Goal: Information Seeking & Learning: Check status

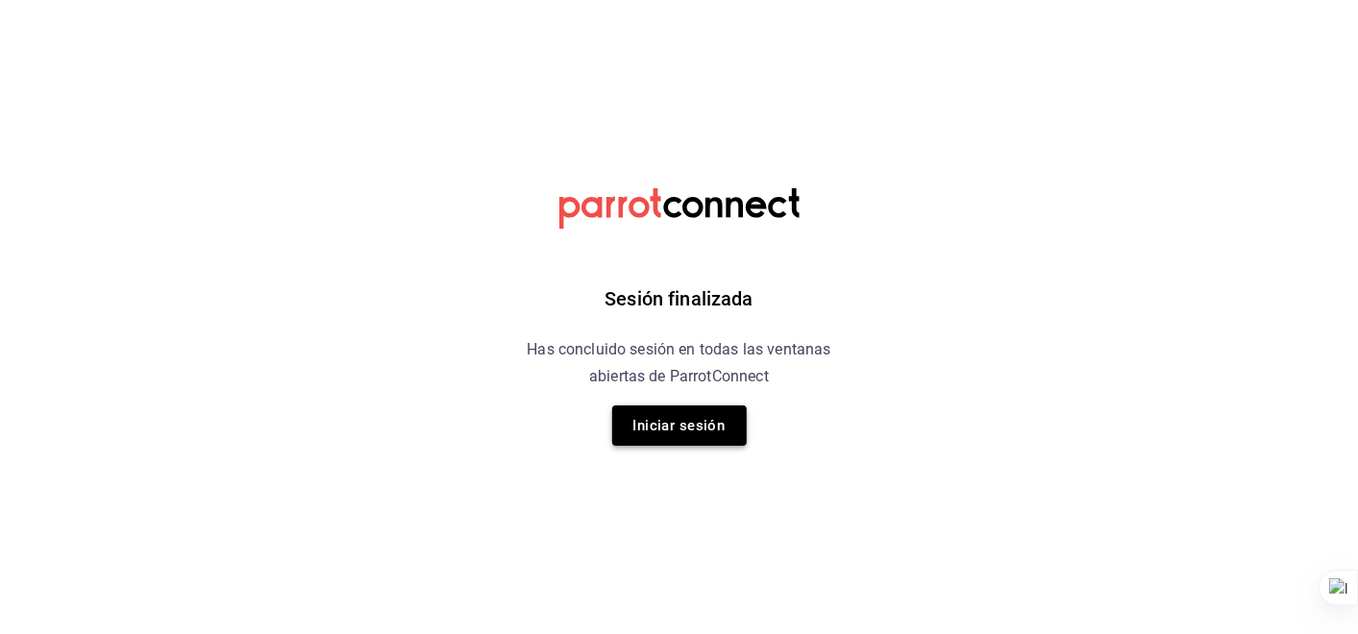
click at [688, 423] on button "Iniciar sesión" at bounding box center [679, 426] width 135 height 40
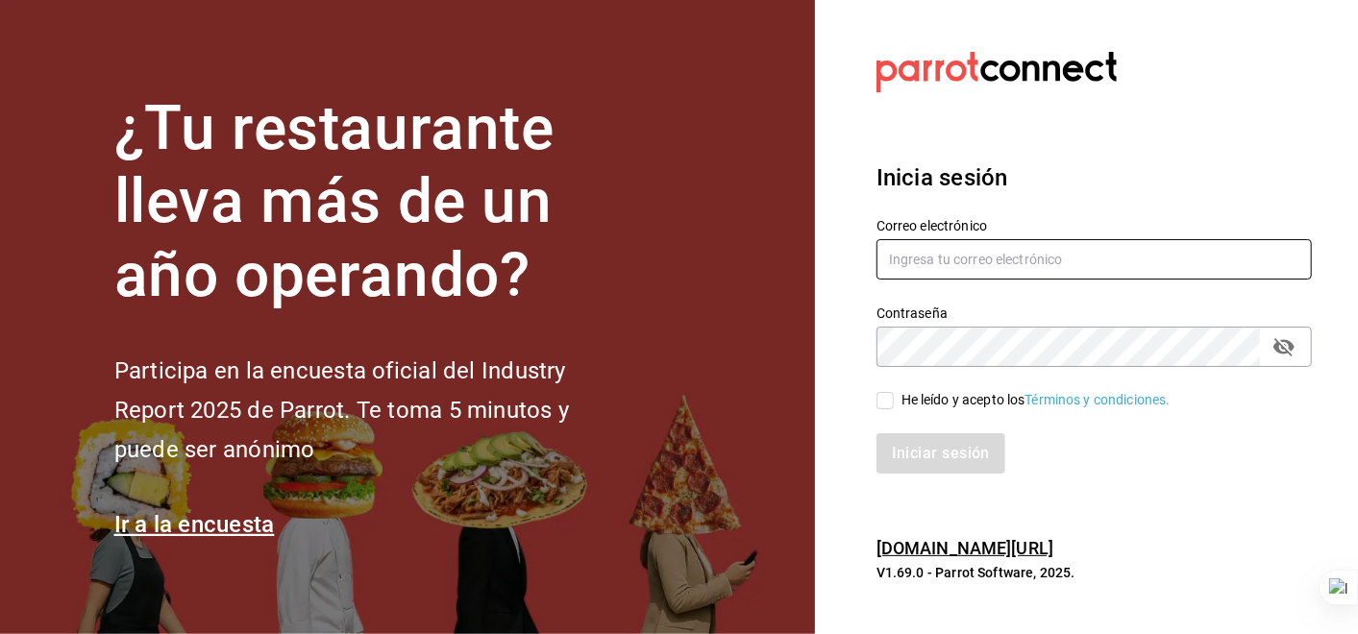
type input "manuel.barreiro@grupocosteno.com"
click at [877, 405] on input "He leído y acepto los Términos y condiciones." at bounding box center [884, 400] width 17 height 17
checkbox input "true"
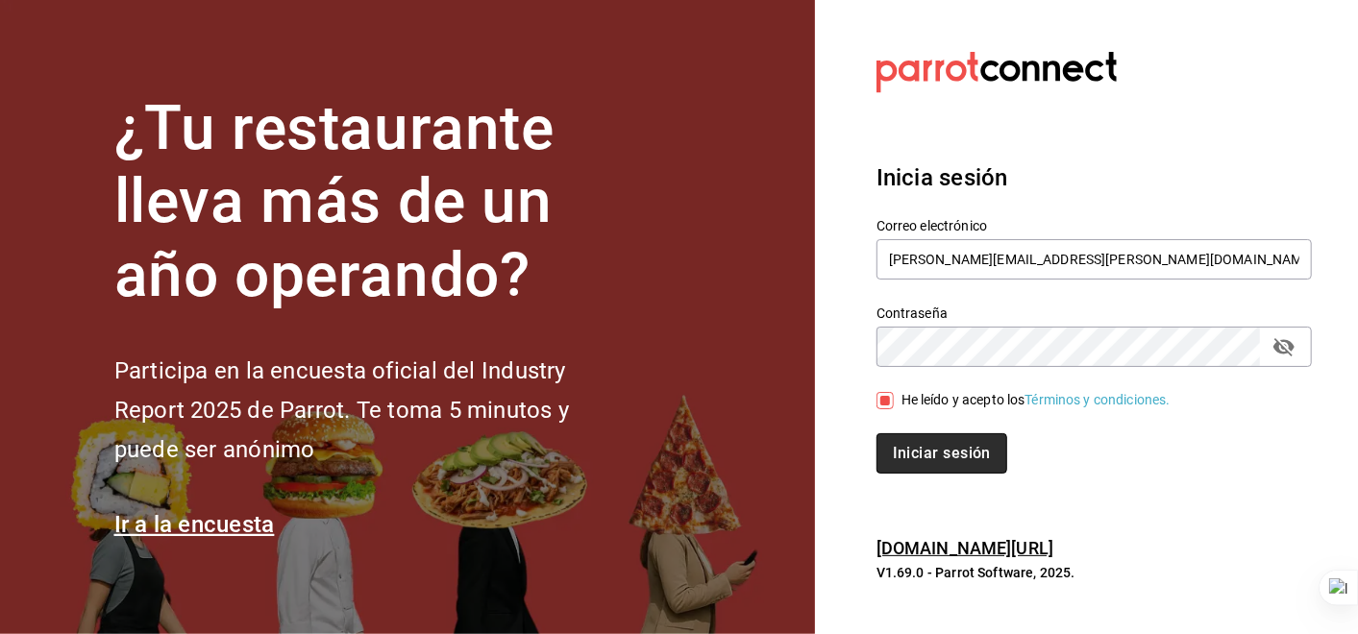
click at [917, 440] on button "Iniciar sesión" at bounding box center [941, 453] width 131 height 40
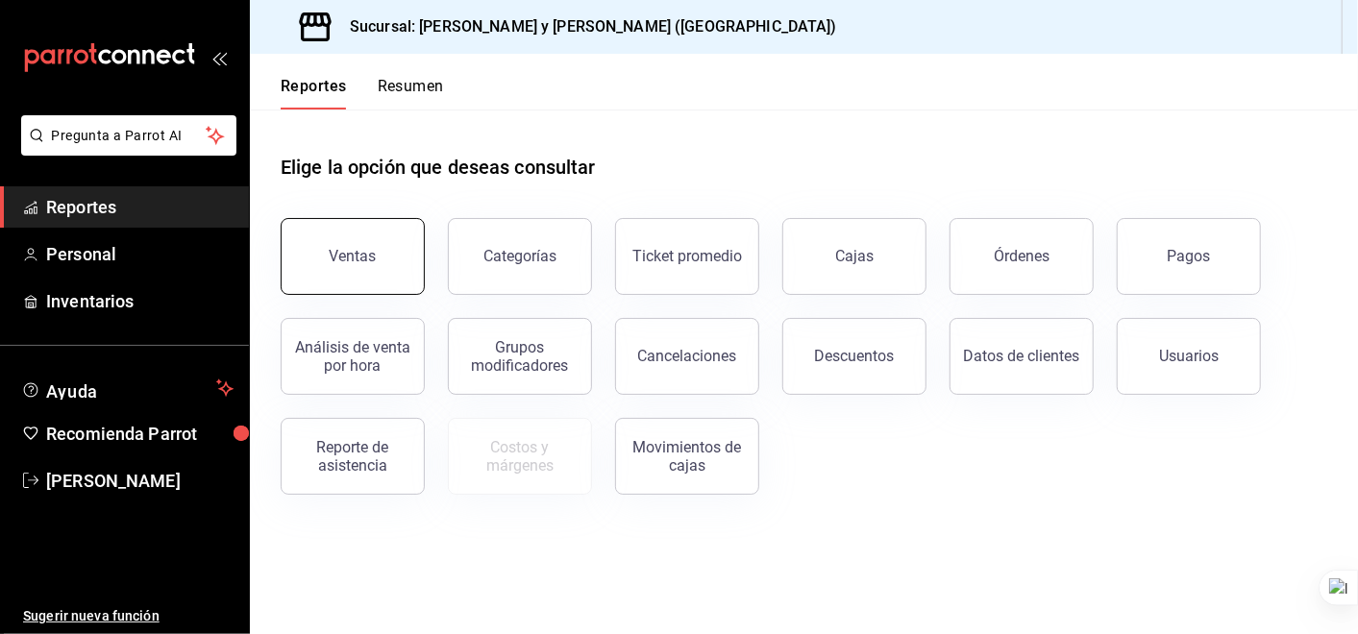
click at [375, 236] on button "Ventas" at bounding box center [353, 256] width 144 height 77
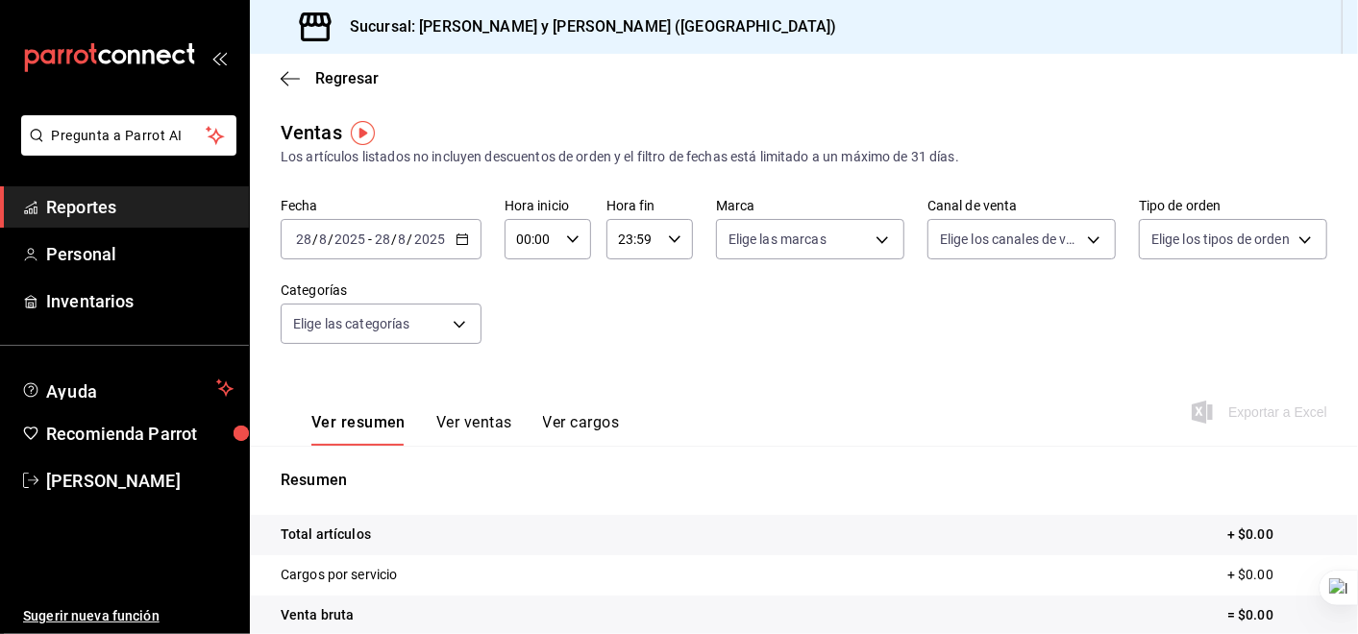
click at [464, 244] on icon "button" at bounding box center [462, 239] width 13 height 13
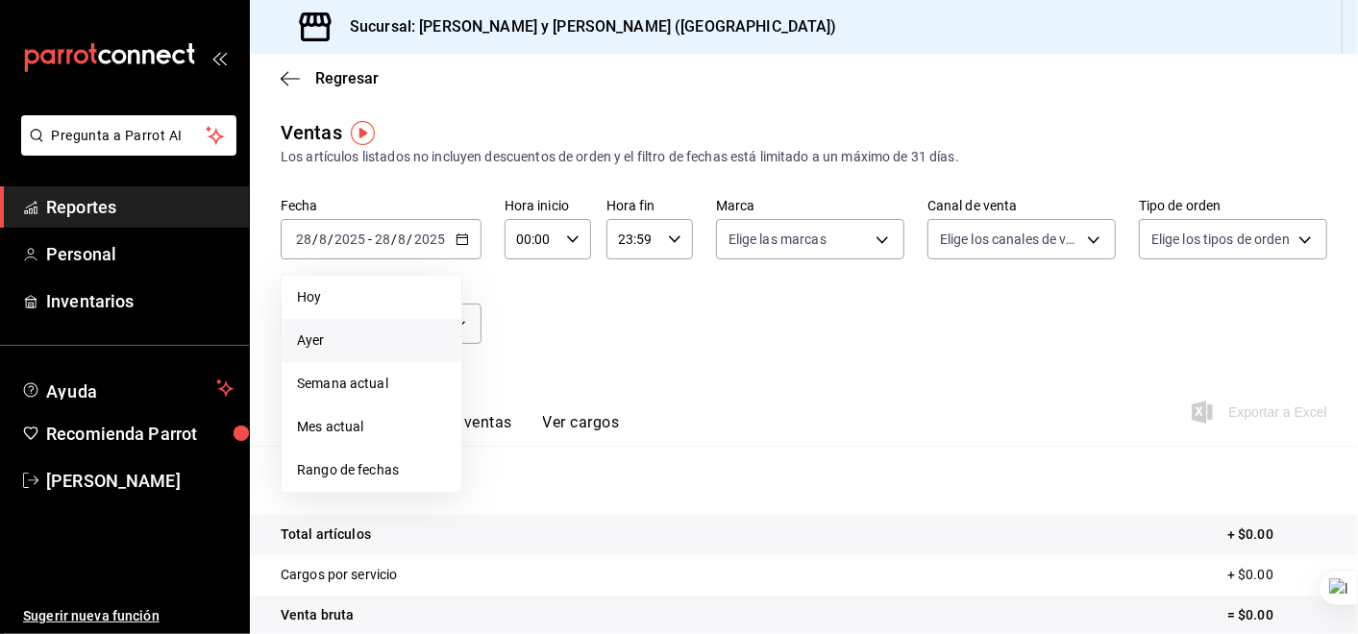
click at [309, 340] on span "Ayer" at bounding box center [371, 341] width 149 height 20
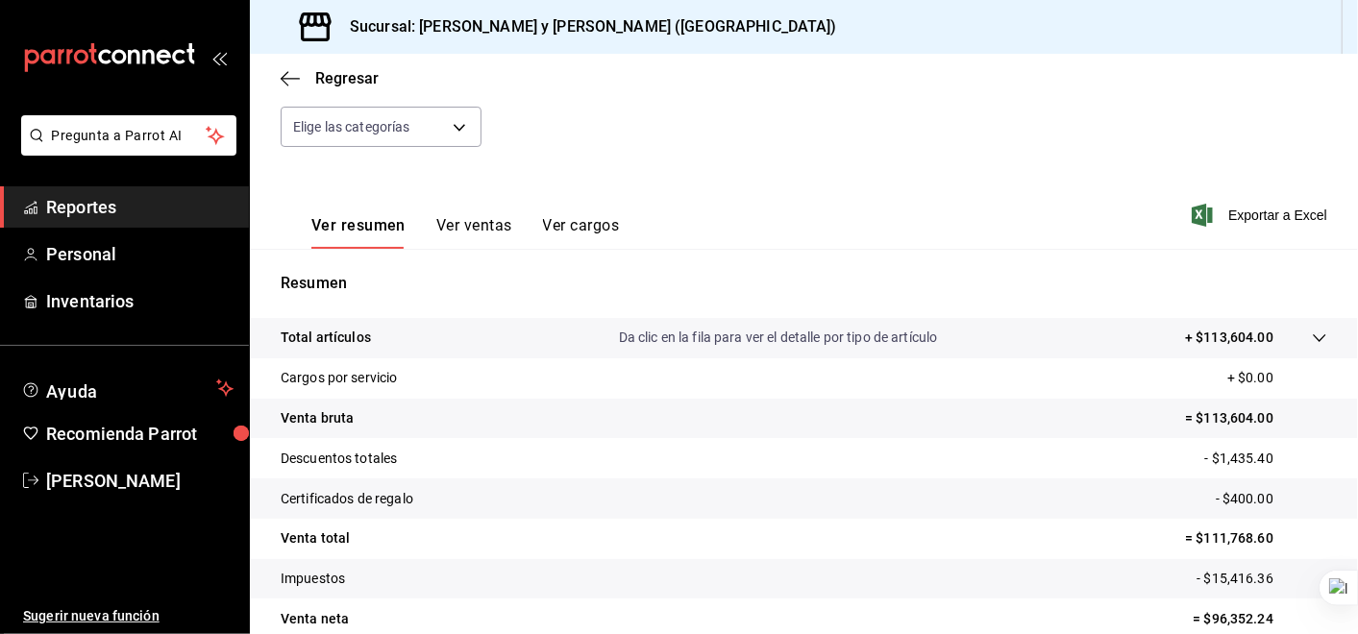
scroll to position [204, 0]
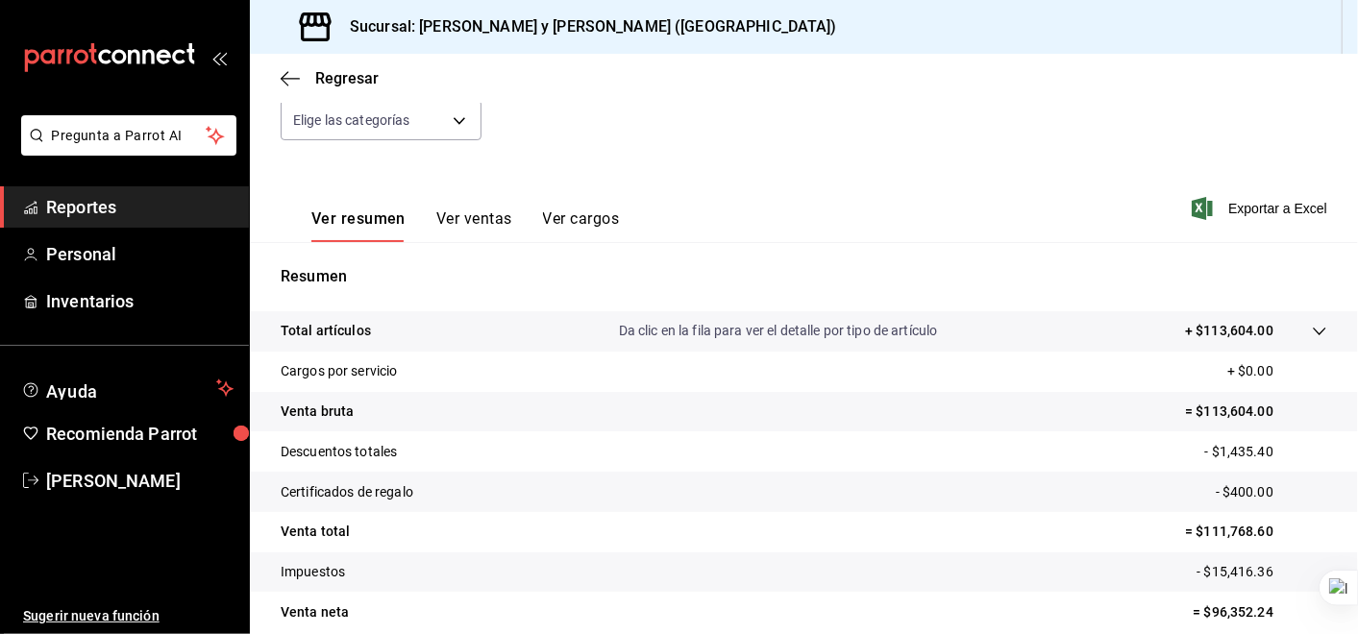
click at [1313, 331] on icon at bounding box center [1319, 332] width 12 height 8
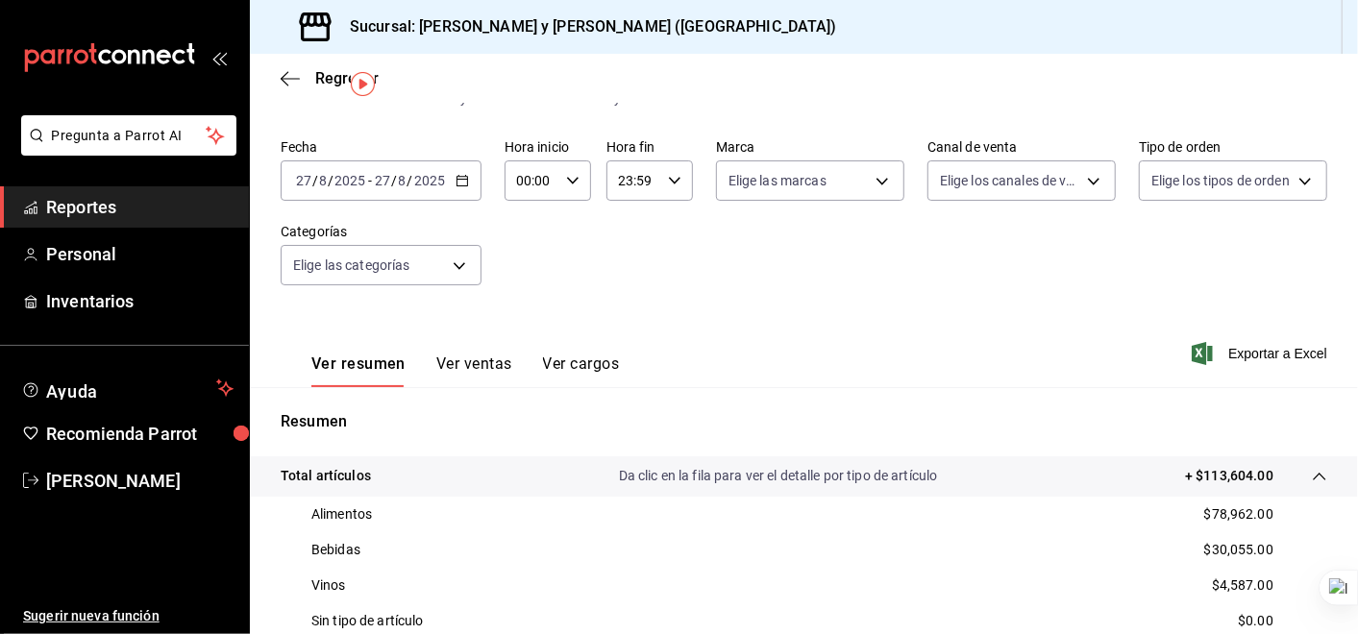
scroll to position [33, 0]
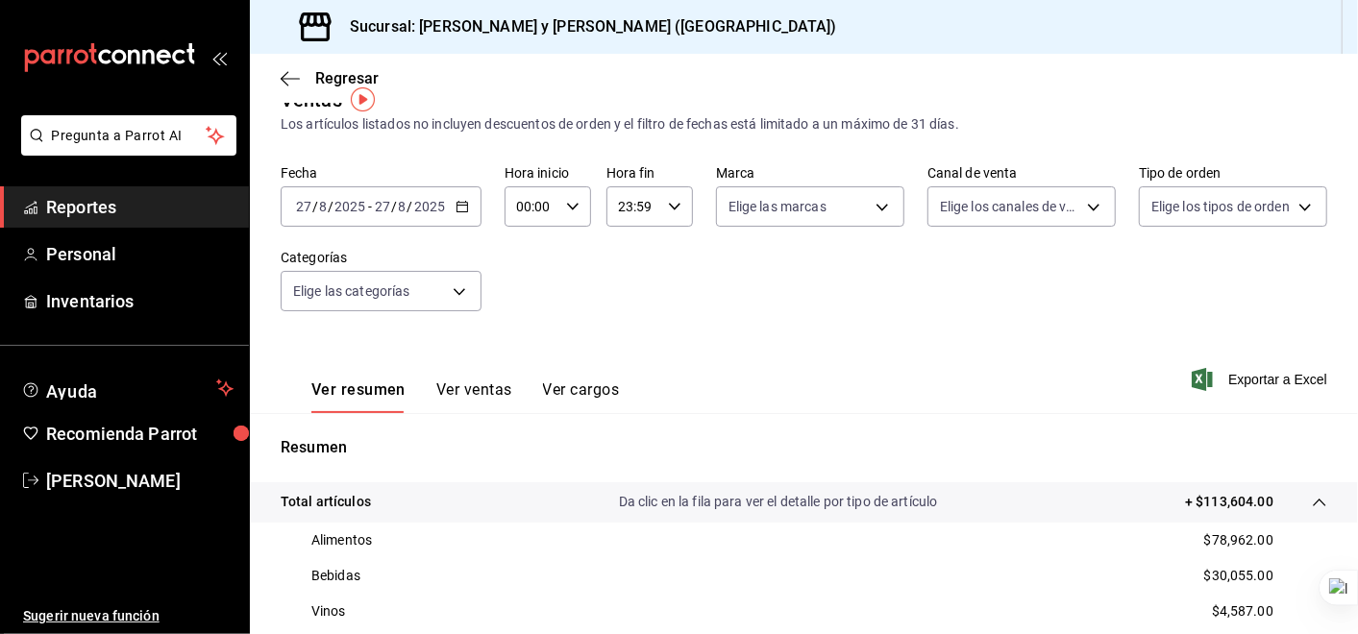
click at [472, 209] on div "[DATE] [DATE] - [DATE] [DATE]" at bounding box center [381, 206] width 201 height 40
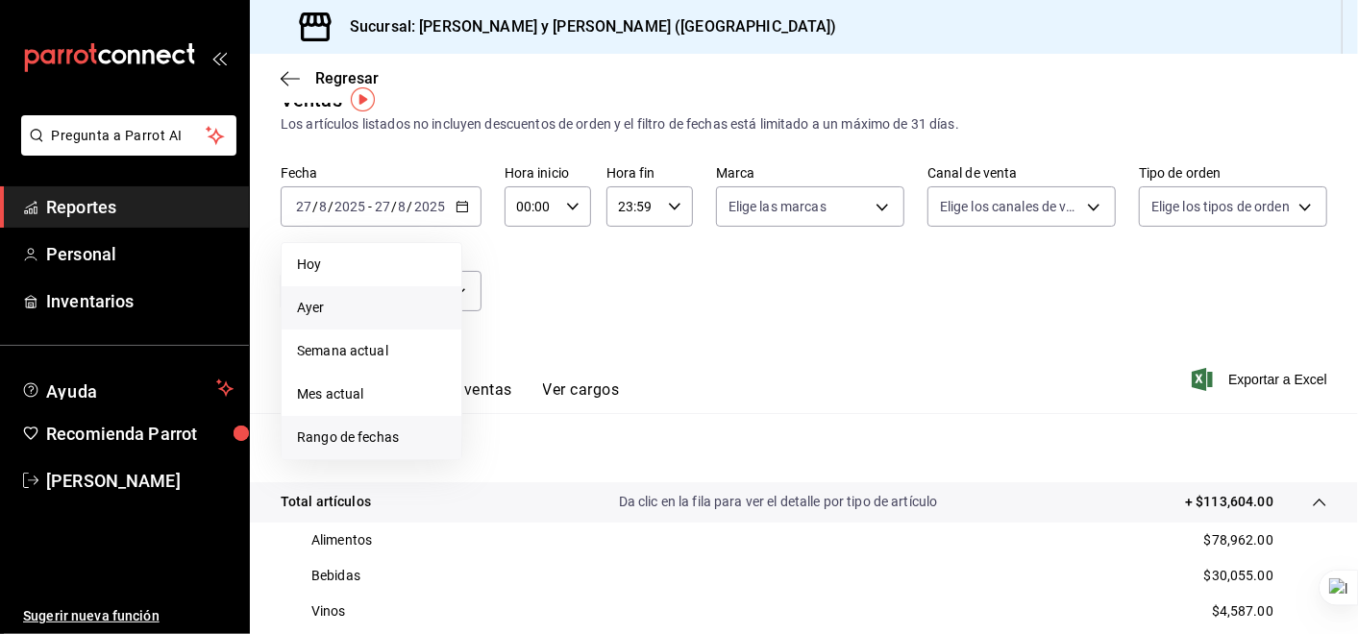
click at [363, 431] on span "Rango de fechas" at bounding box center [371, 438] width 149 height 20
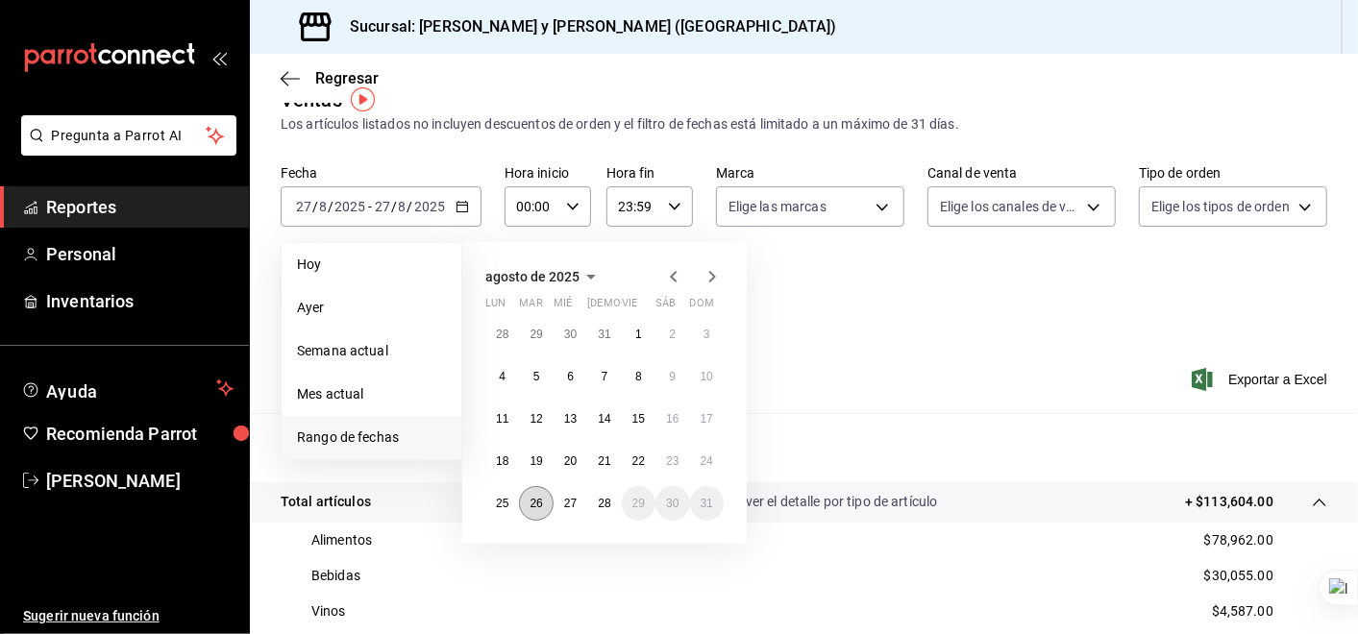
click at [547, 506] on button "26" at bounding box center [536, 503] width 34 height 35
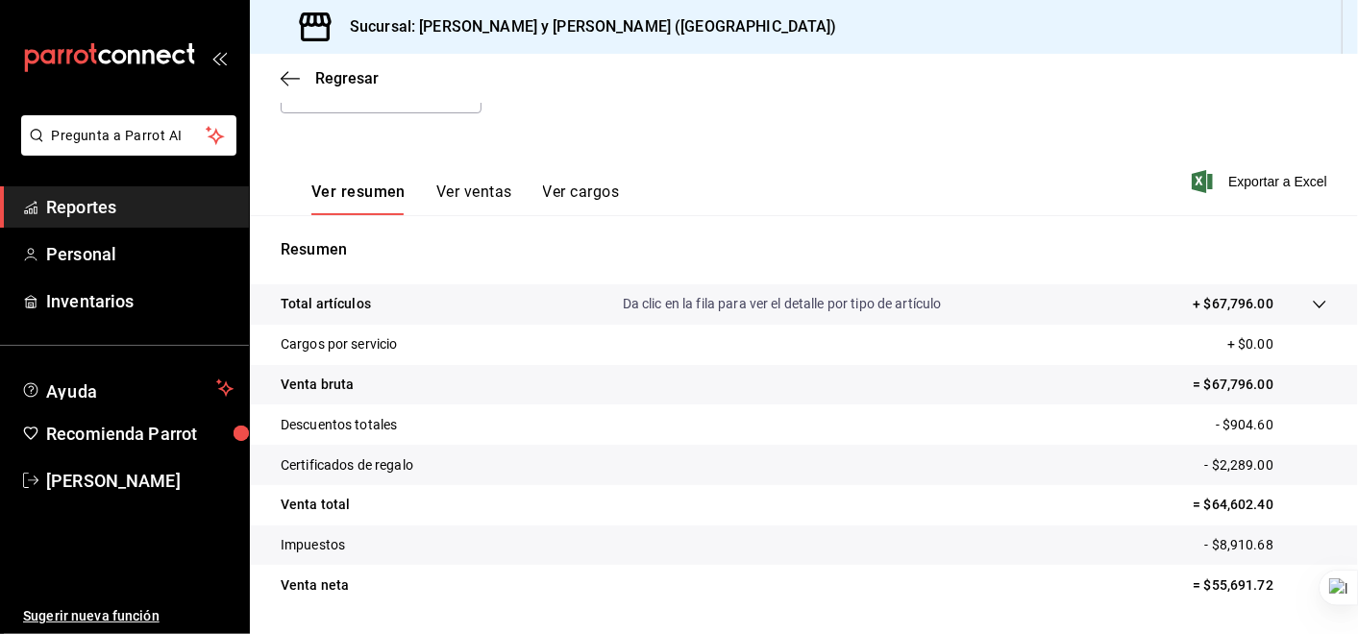
scroll to position [233, 0]
click at [1312, 303] on icon at bounding box center [1319, 302] width 15 height 15
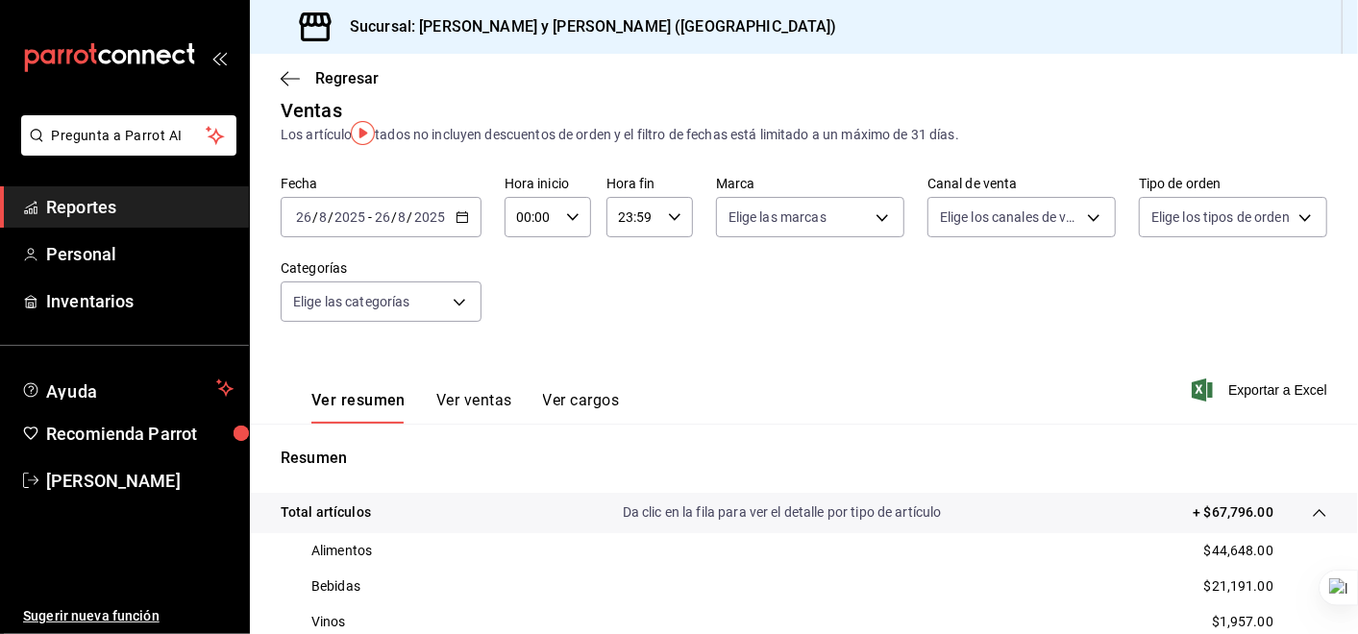
scroll to position [0, 0]
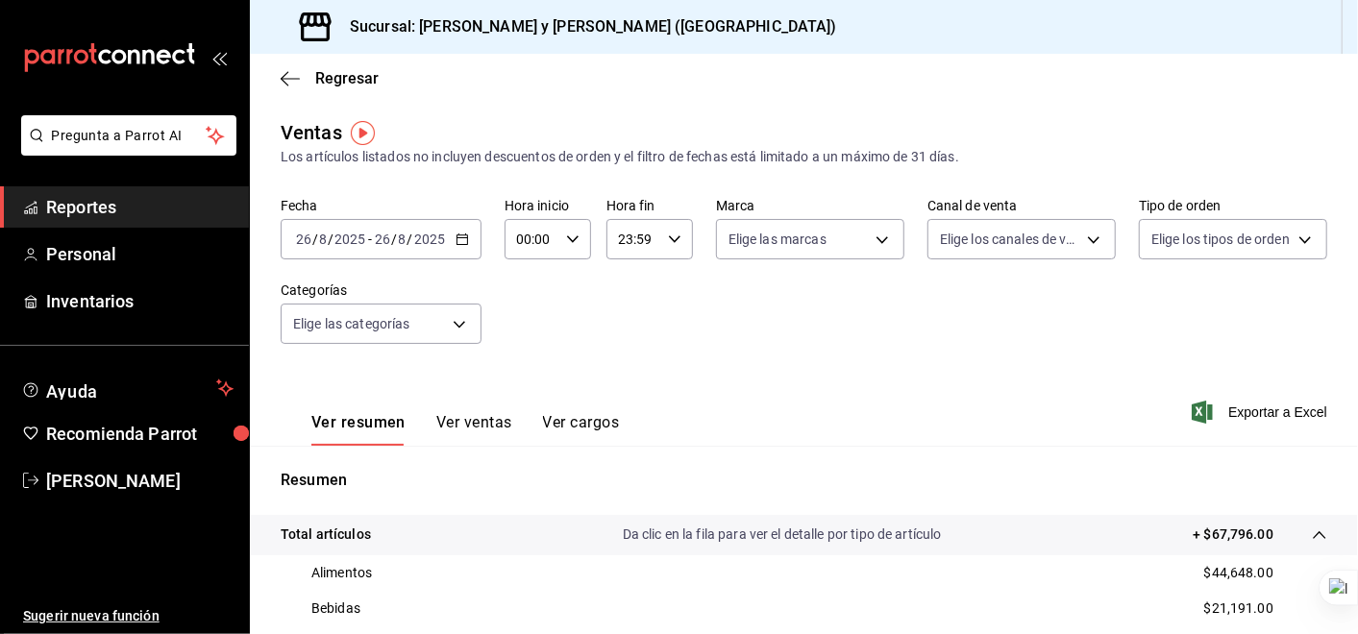
click at [465, 238] on \(Stroke\) "button" at bounding box center [462, 239] width 12 height 11
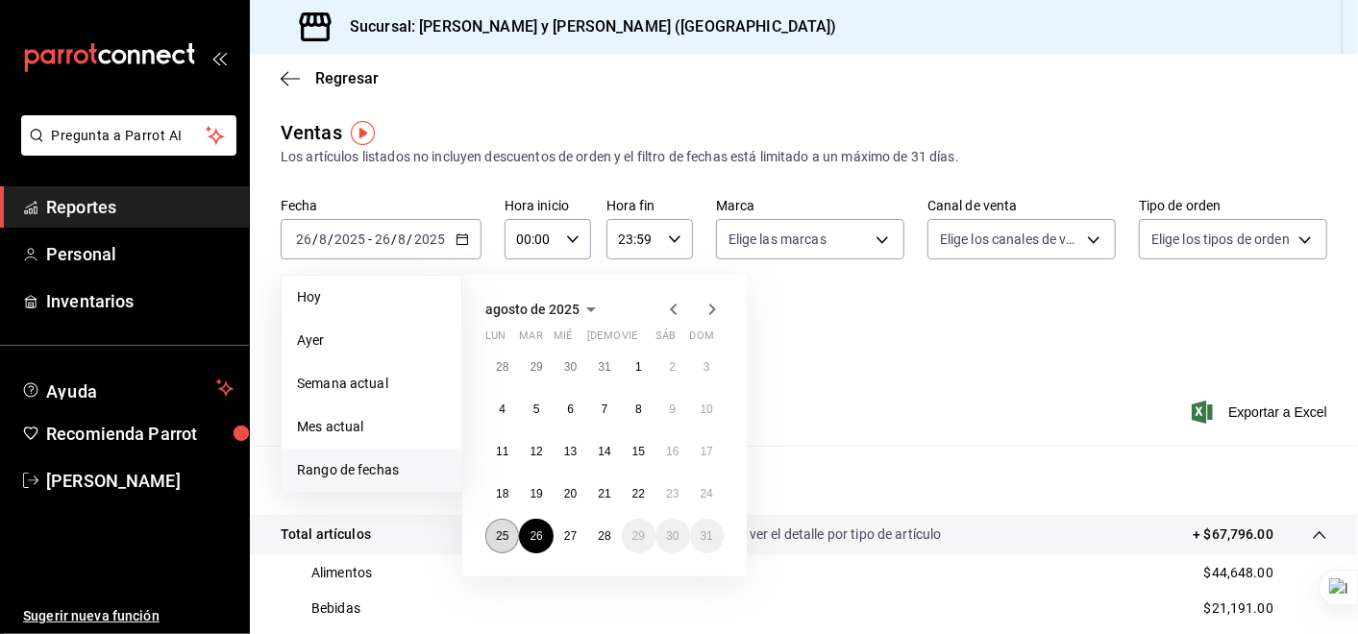
click at [501, 533] on abbr "25" at bounding box center [502, 536] width 12 height 13
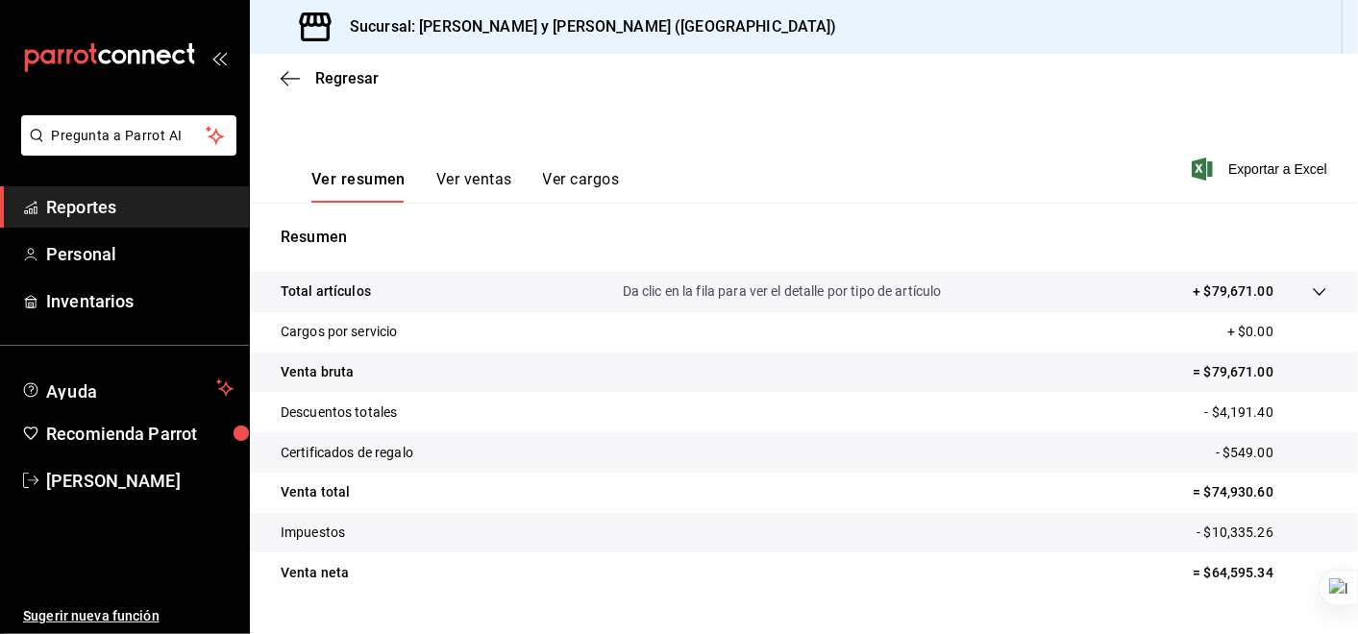
scroll to position [244, 0]
click at [1313, 284] on tr "Total artículos Da clic en la fila para ver el detalle por tipo de artículo + $…" at bounding box center [804, 291] width 1108 height 40
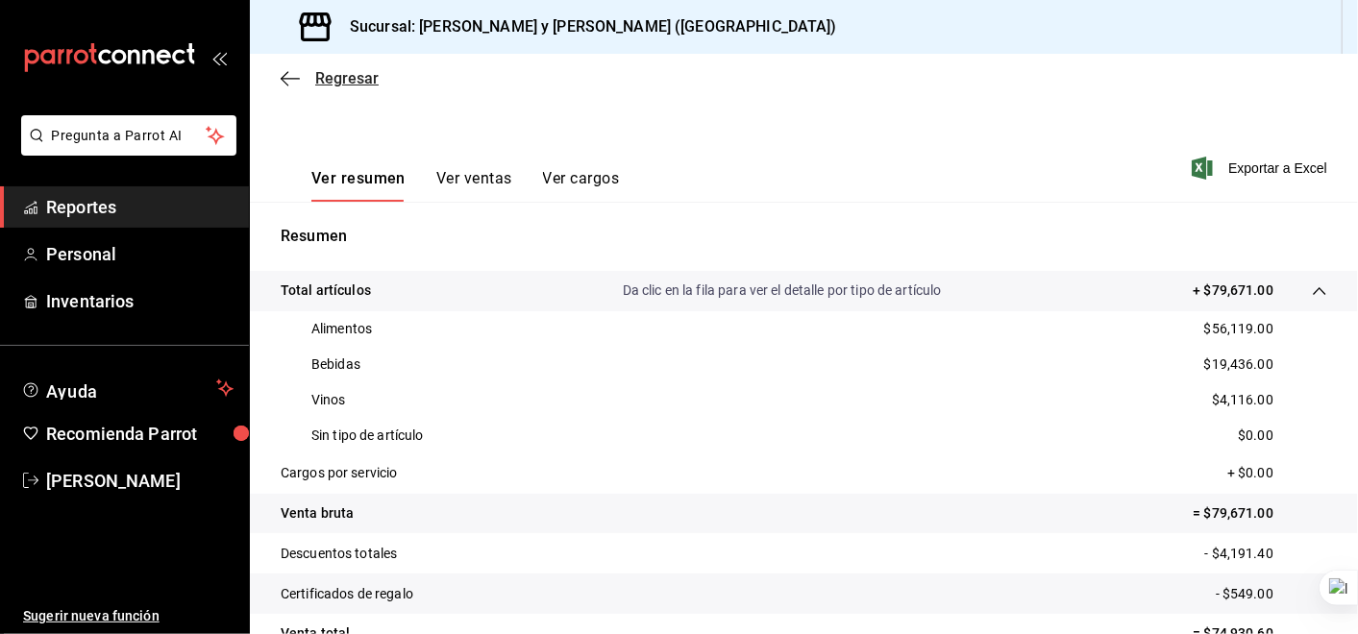
click at [288, 84] on icon "button" at bounding box center [290, 78] width 19 height 17
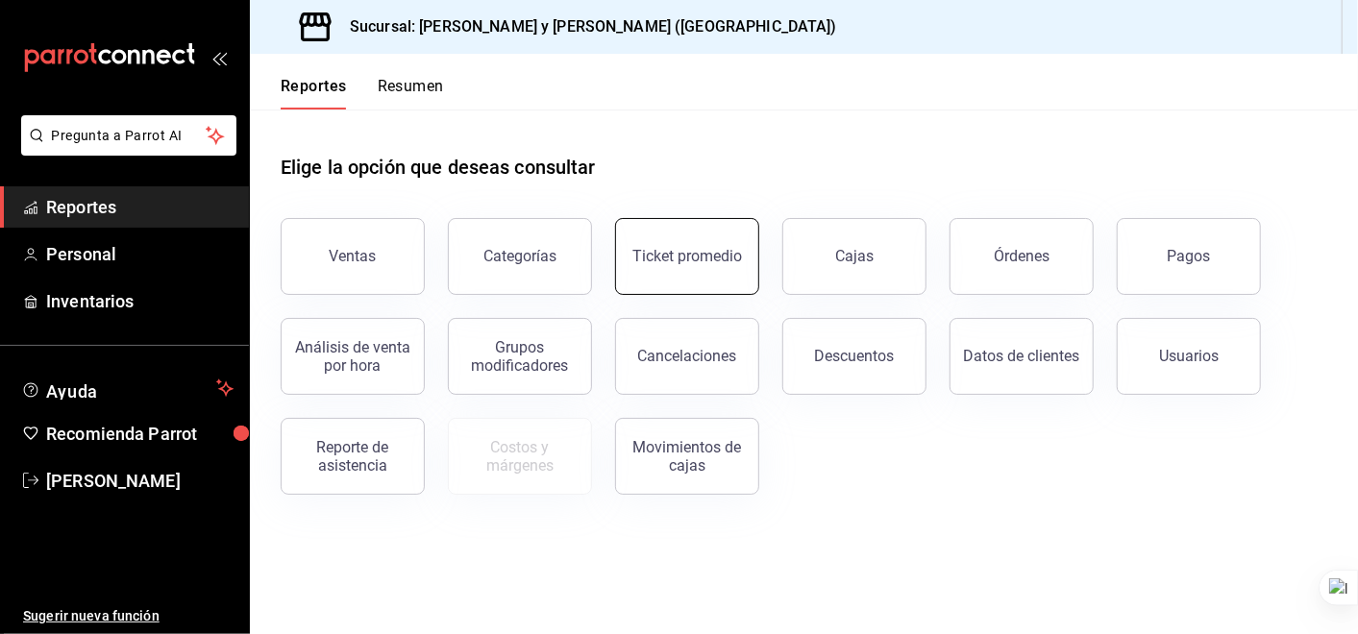
click at [710, 262] on div "Ticket promedio" at bounding box center [687, 256] width 110 height 18
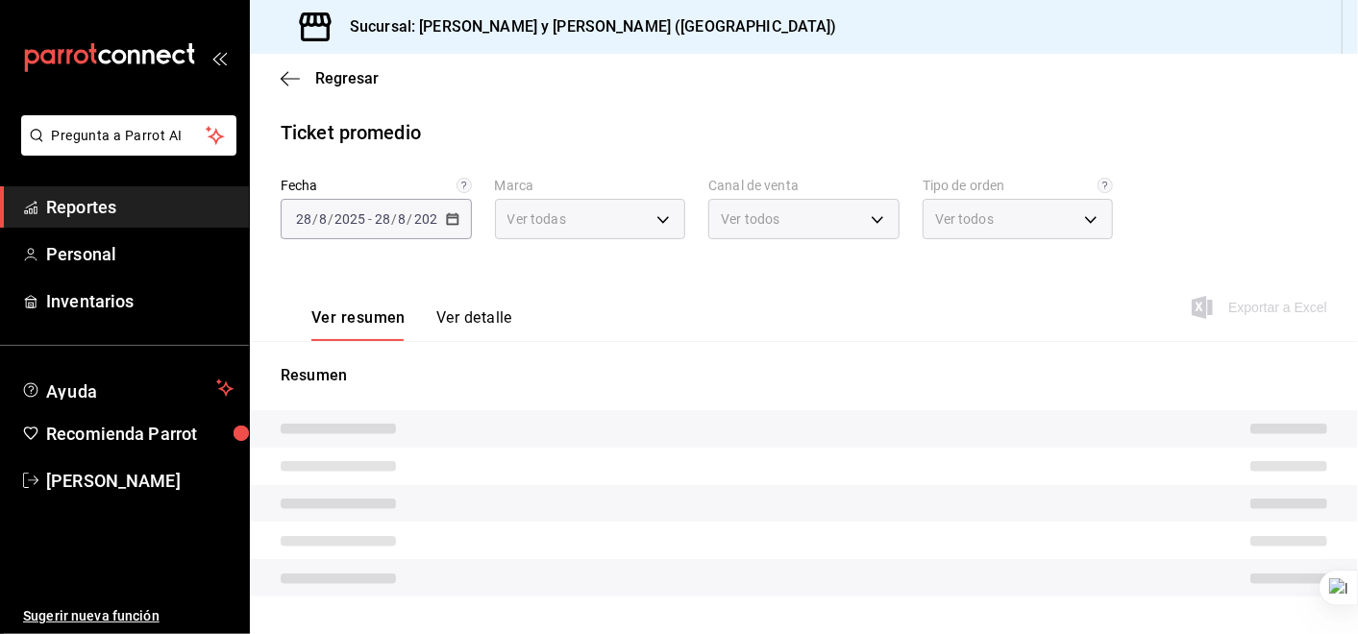
type input "5c4b5436-b9cd-4a1a-b4e8-85329c7394cf"
type input "PARROT,UBER_EATS,RAPPI,DIDI_FOOD,ONLINE"
type input "ba680d0a-1f34-4b04-824e-6ad3acaf04f7,2b77cb70-5460-4e10-9e7c-e3f2a48e8b4b,02b75…"
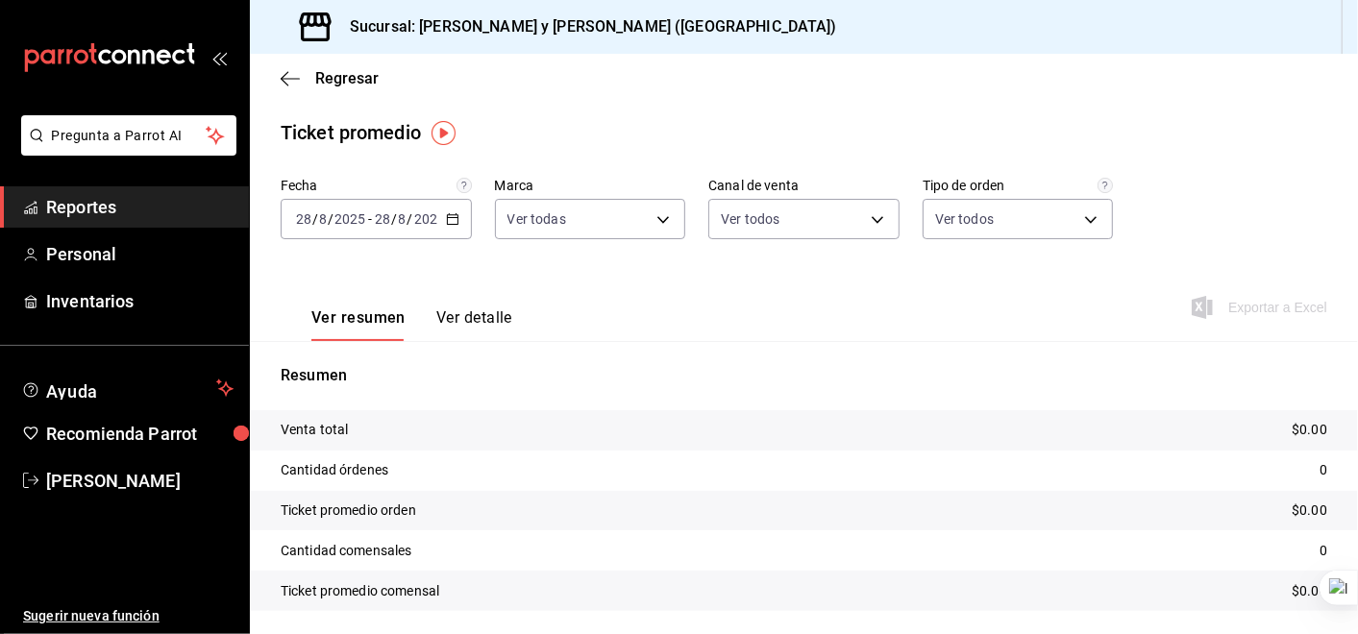
click at [450, 219] on icon "button" at bounding box center [452, 218] width 13 height 13
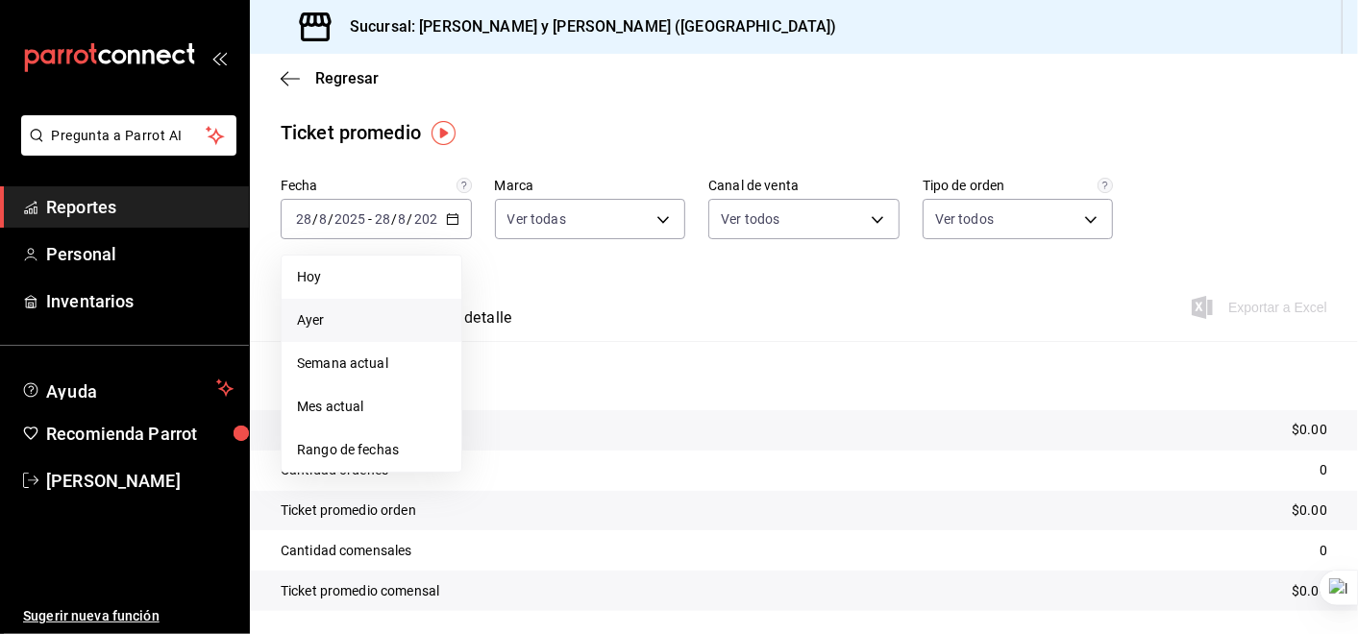
click at [357, 319] on span "Ayer" at bounding box center [371, 320] width 149 height 20
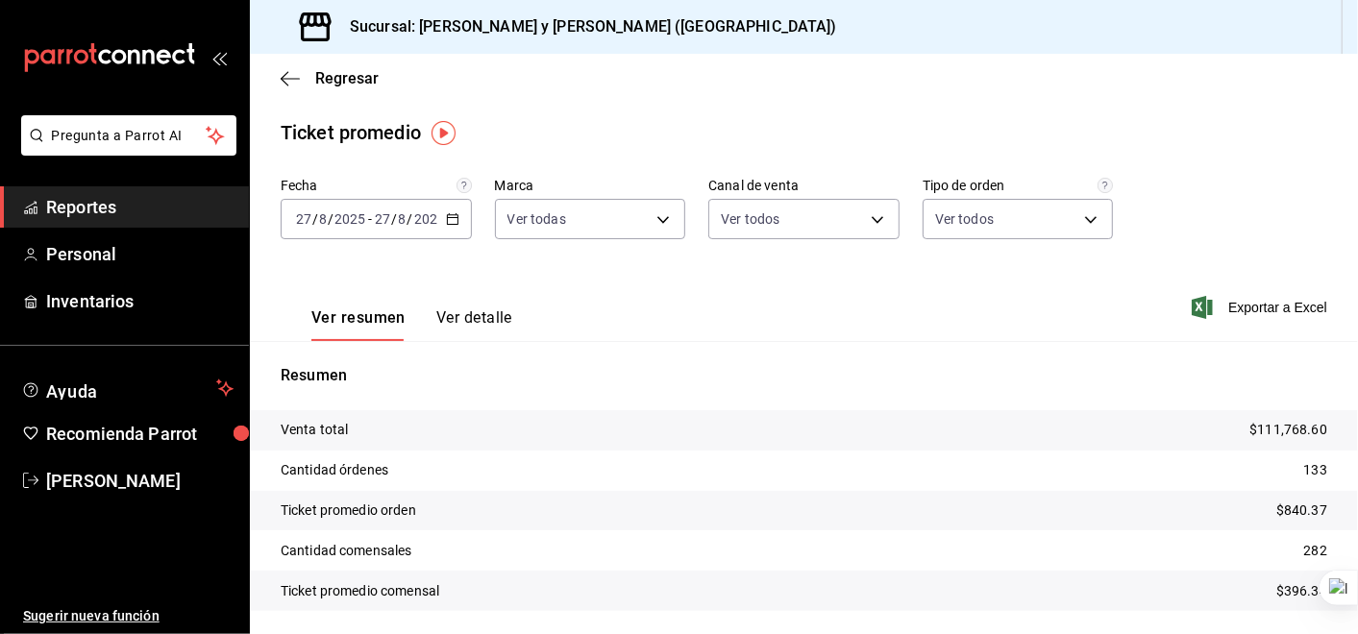
click at [446, 219] on icon "button" at bounding box center [452, 218] width 13 height 13
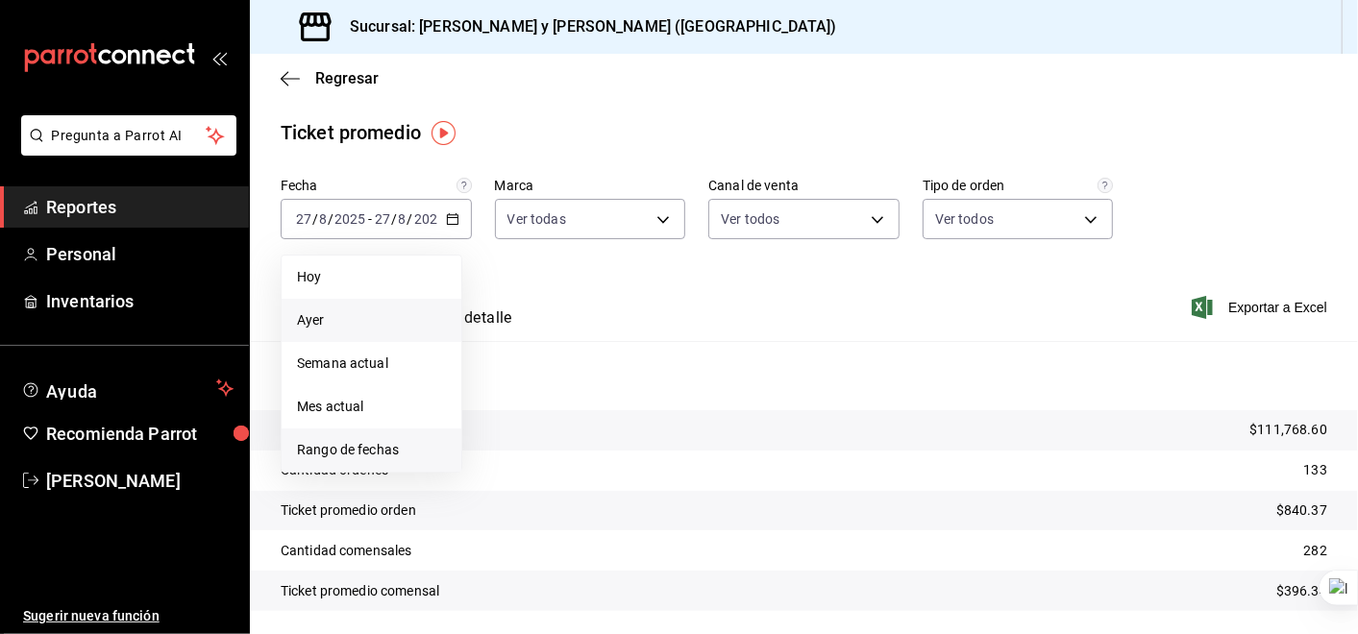
click at [398, 455] on span "Rango de fechas" at bounding box center [371, 450] width 149 height 20
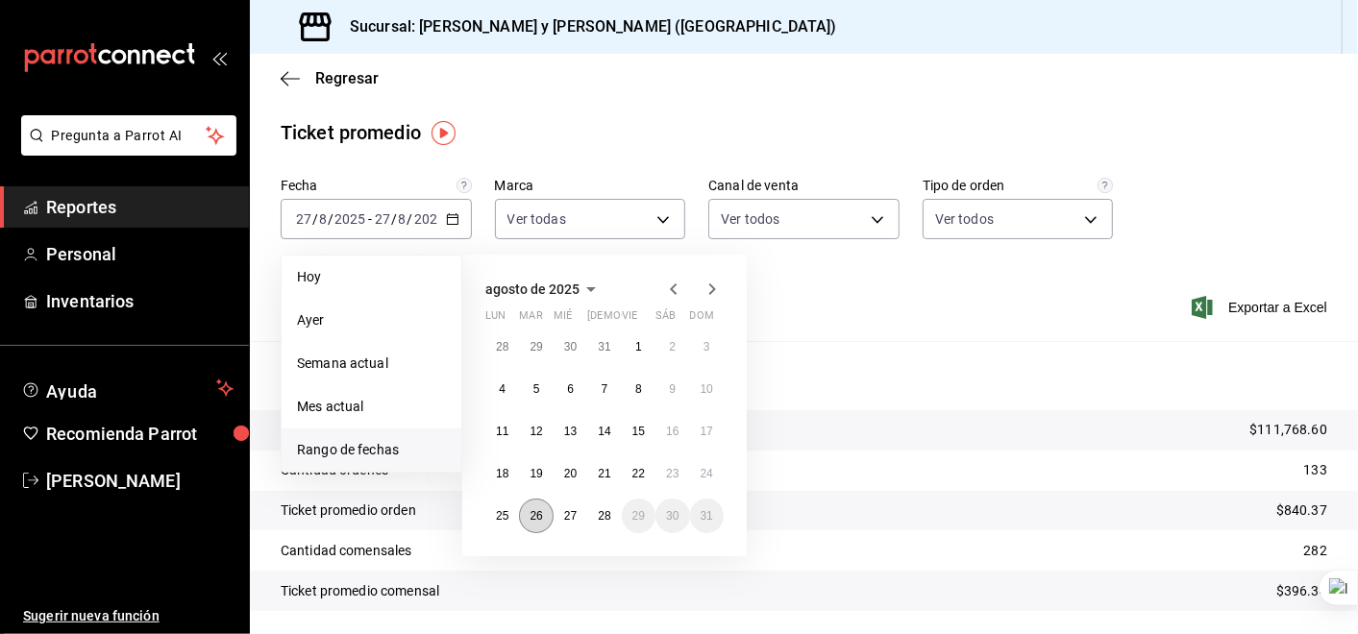
click at [541, 512] on abbr "26" at bounding box center [536, 515] width 12 height 13
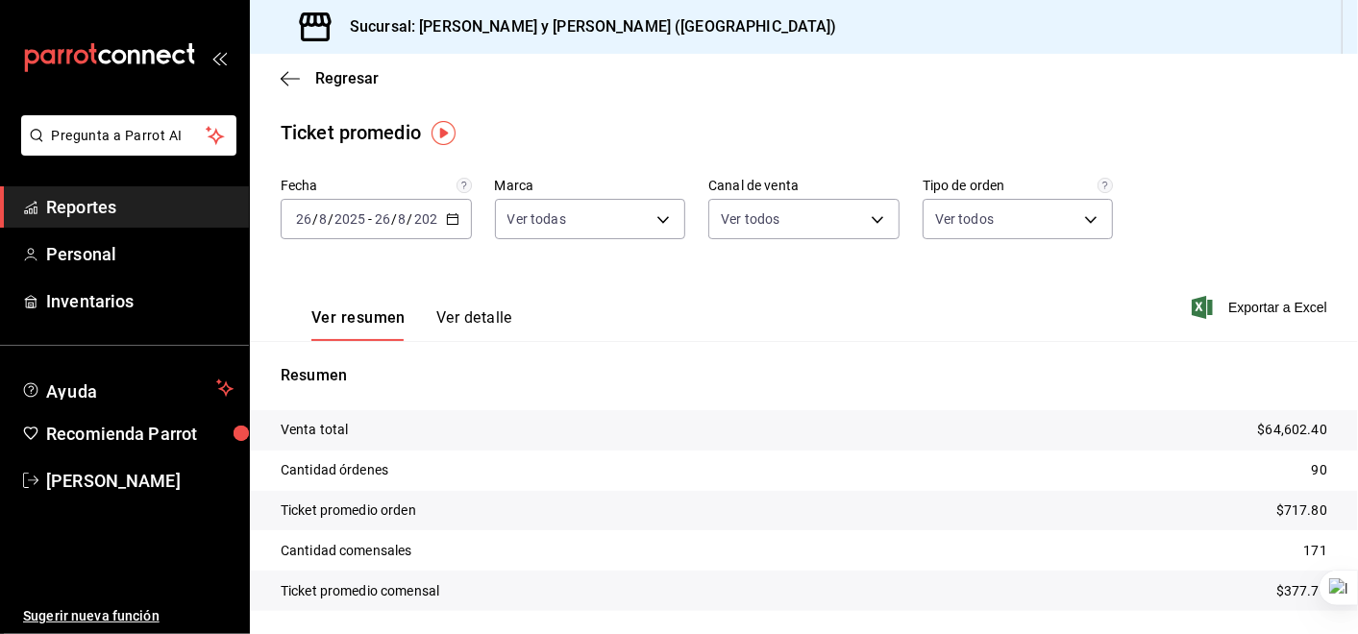
click at [453, 215] on icon "button" at bounding box center [452, 218] width 13 height 13
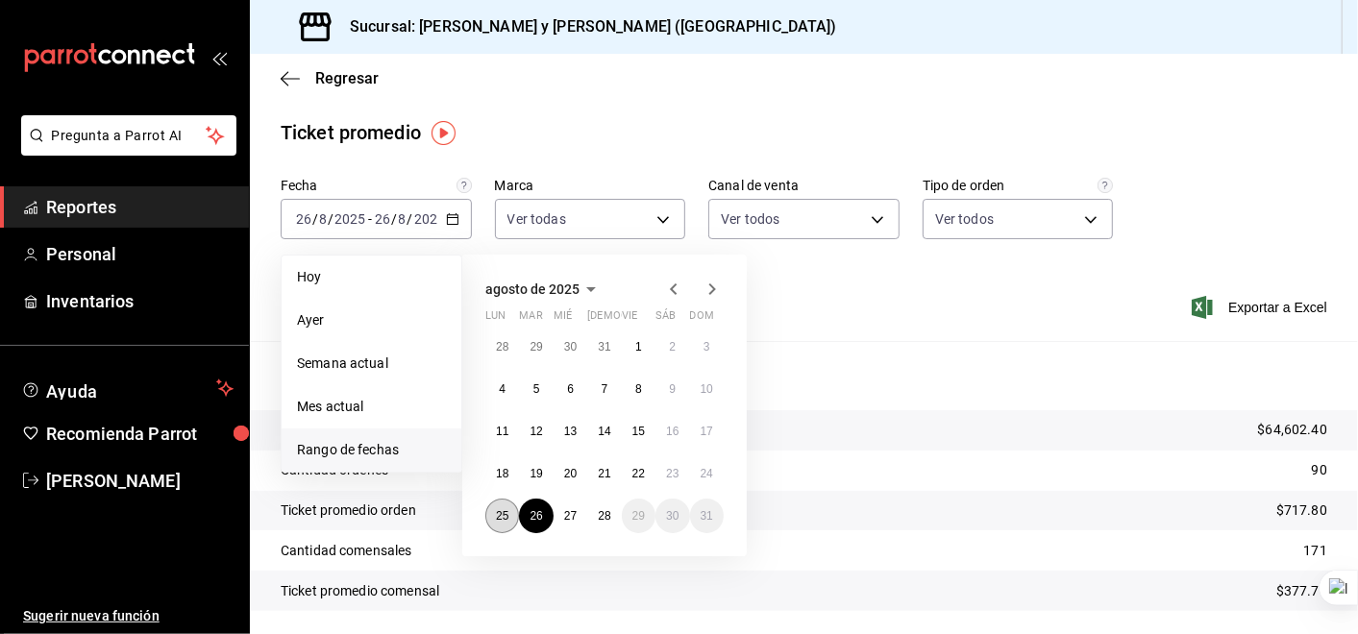
click at [498, 509] on abbr "25" at bounding box center [502, 515] width 12 height 13
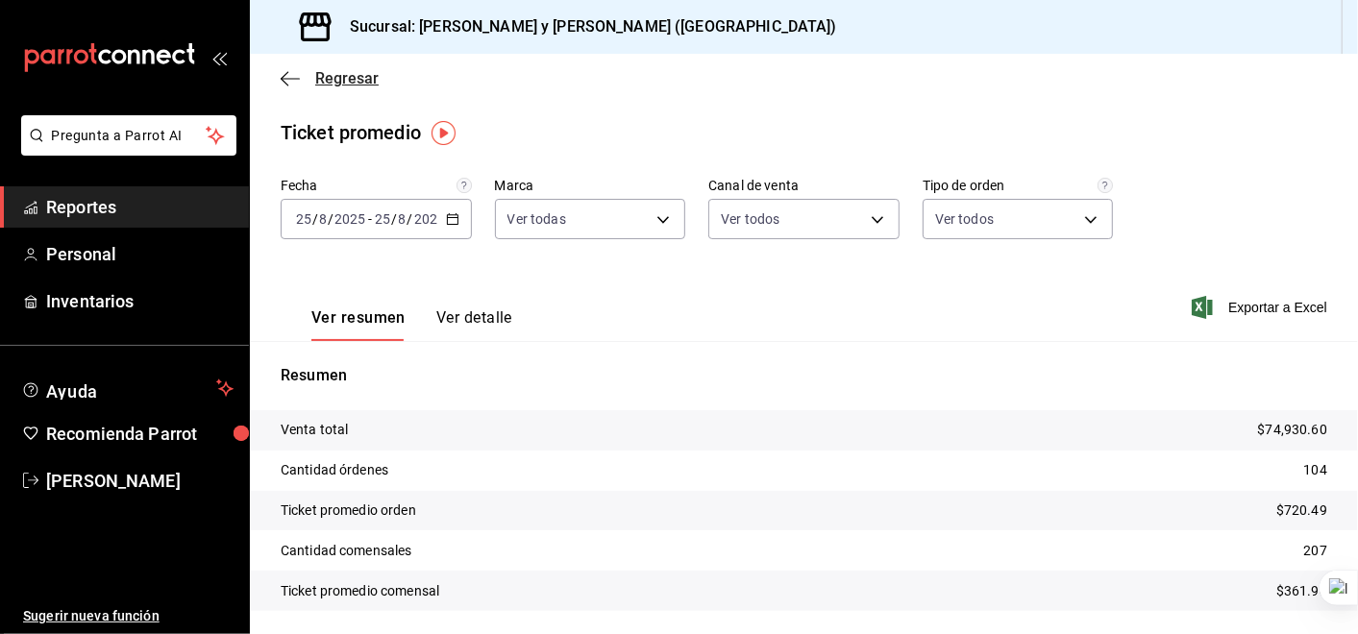
click at [281, 71] on icon "button" at bounding box center [290, 78] width 19 height 17
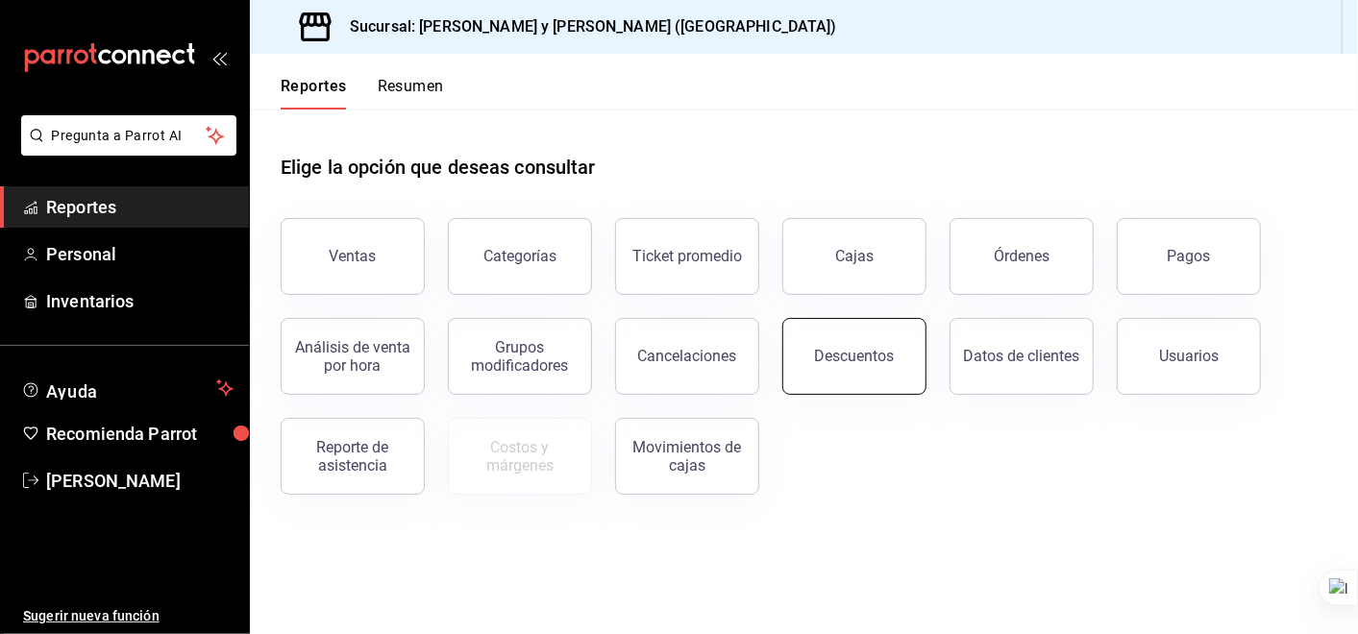
click at [889, 382] on button "Descuentos" at bounding box center [854, 356] width 144 height 77
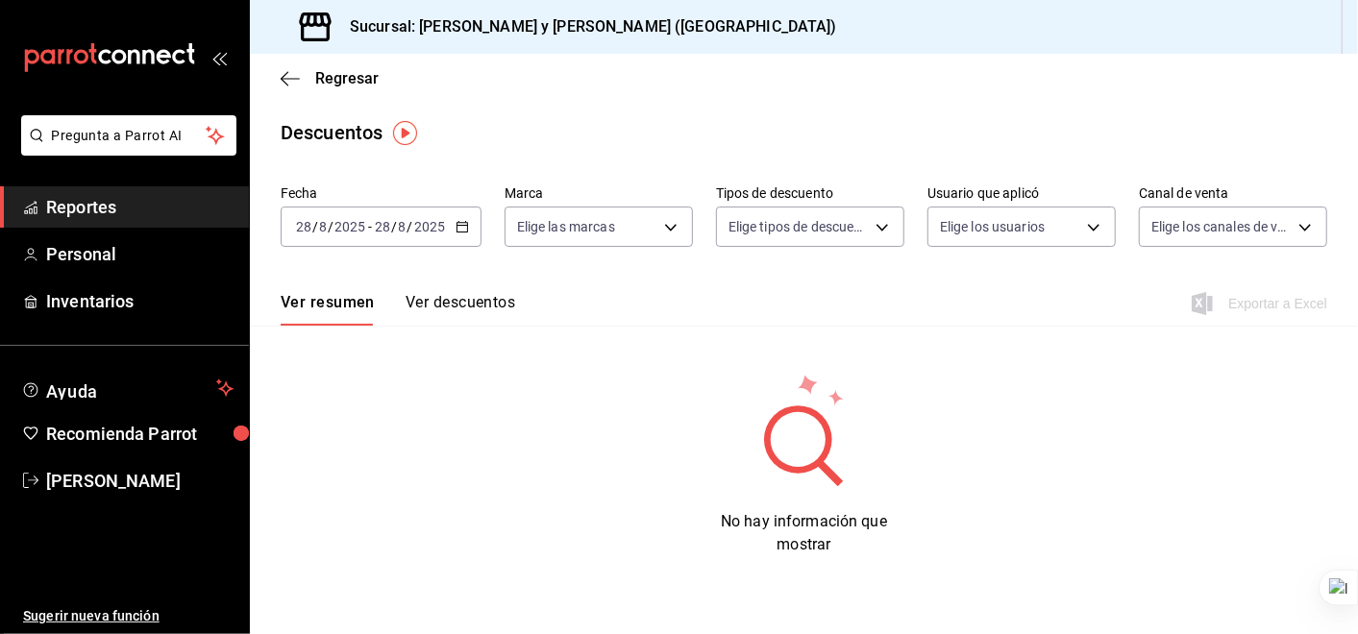
click at [462, 224] on icon "button" at bounding box center [462, 226] width 13 height 13
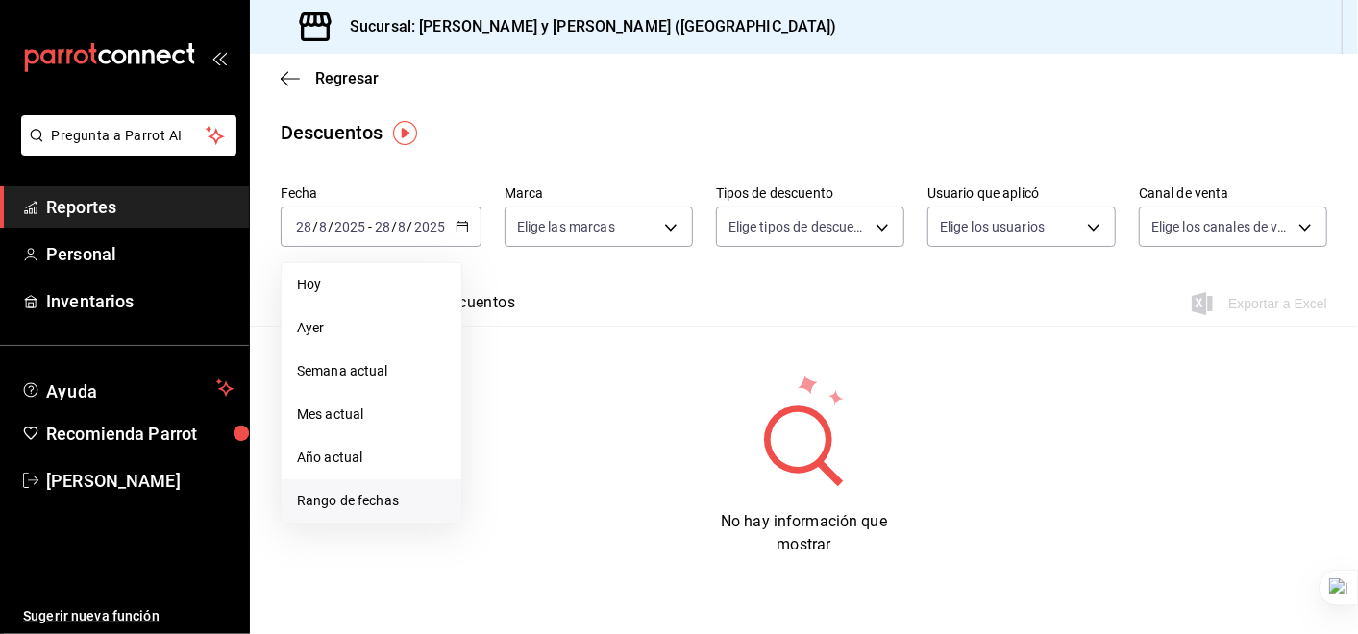
click at [360, 505] on span "Rango de fechas" at bounding box center [371, 501] width 149 height 20
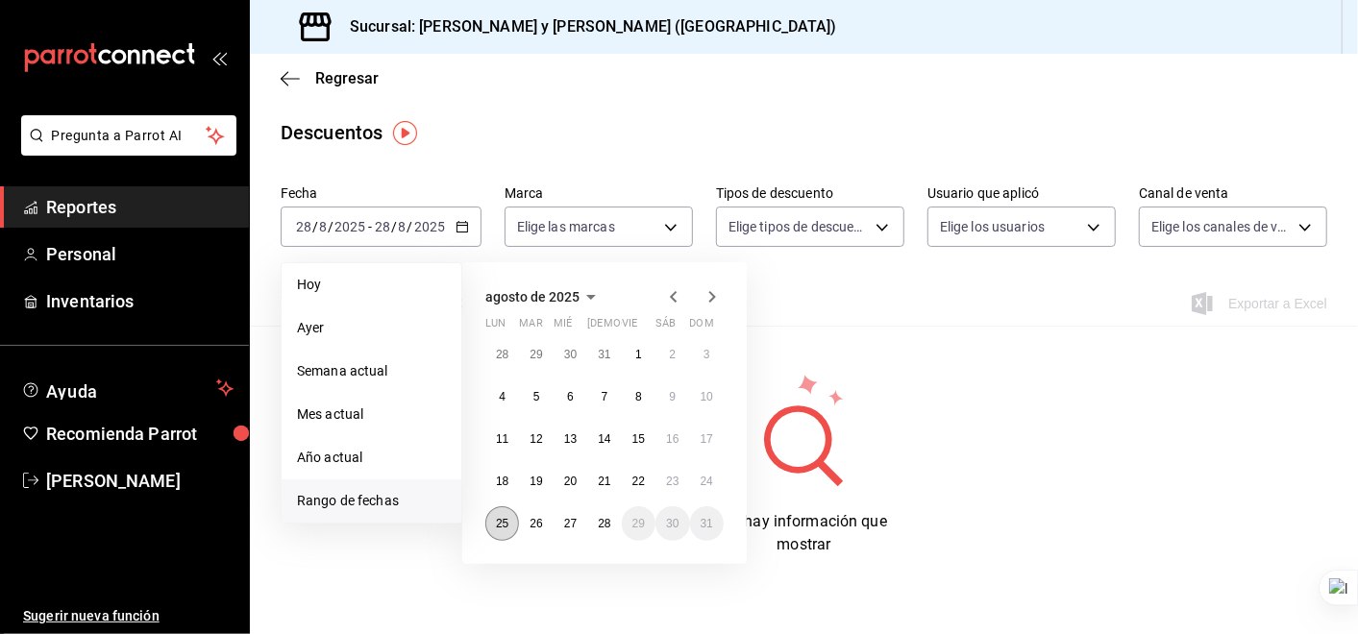
click at [511, 525] on button "25" at bounding box center [502, 523] width 34 height 35
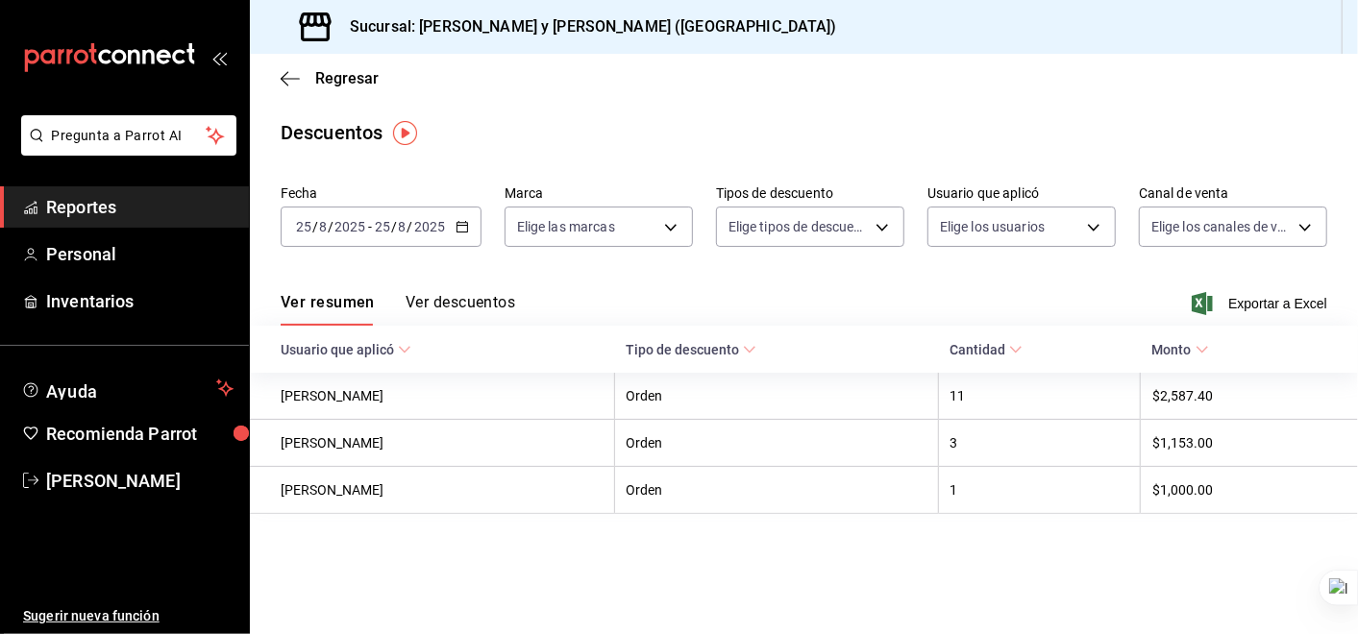
click at [461, 218] on div "[DATE] [DATE] - [DATE] [DATE]" at bounding box center [381, 227] width 201 height 40
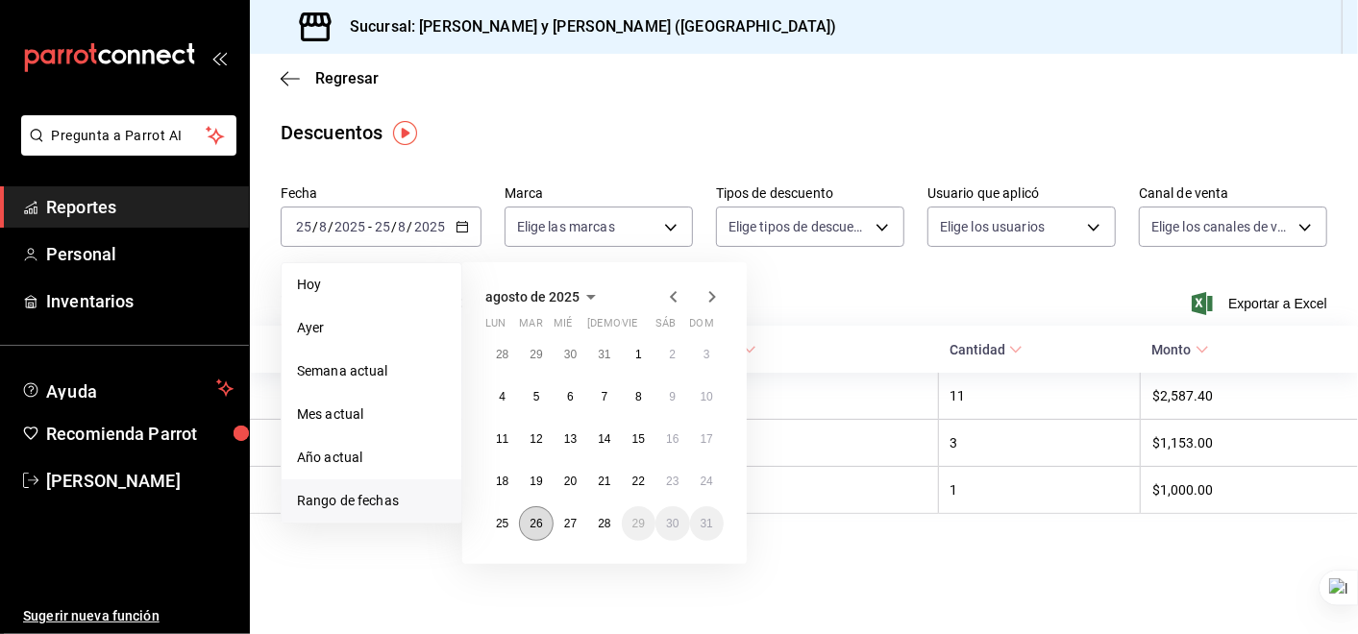
click at [542, 519] on abbr "26" at bounding box center [536, 523] width 12 height 13
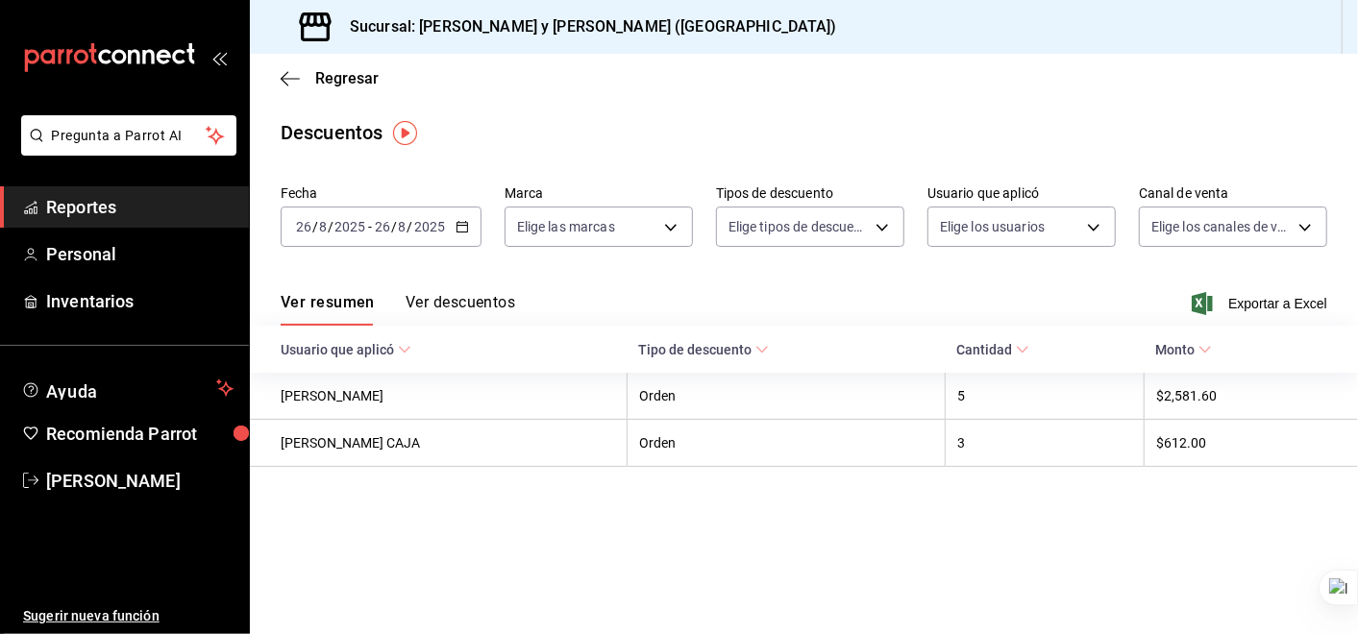
click at [463, 219] on div "[DATE] [DATE] - [DATE] [DATE]" at bounding box center [381, 227] width 201 height 40
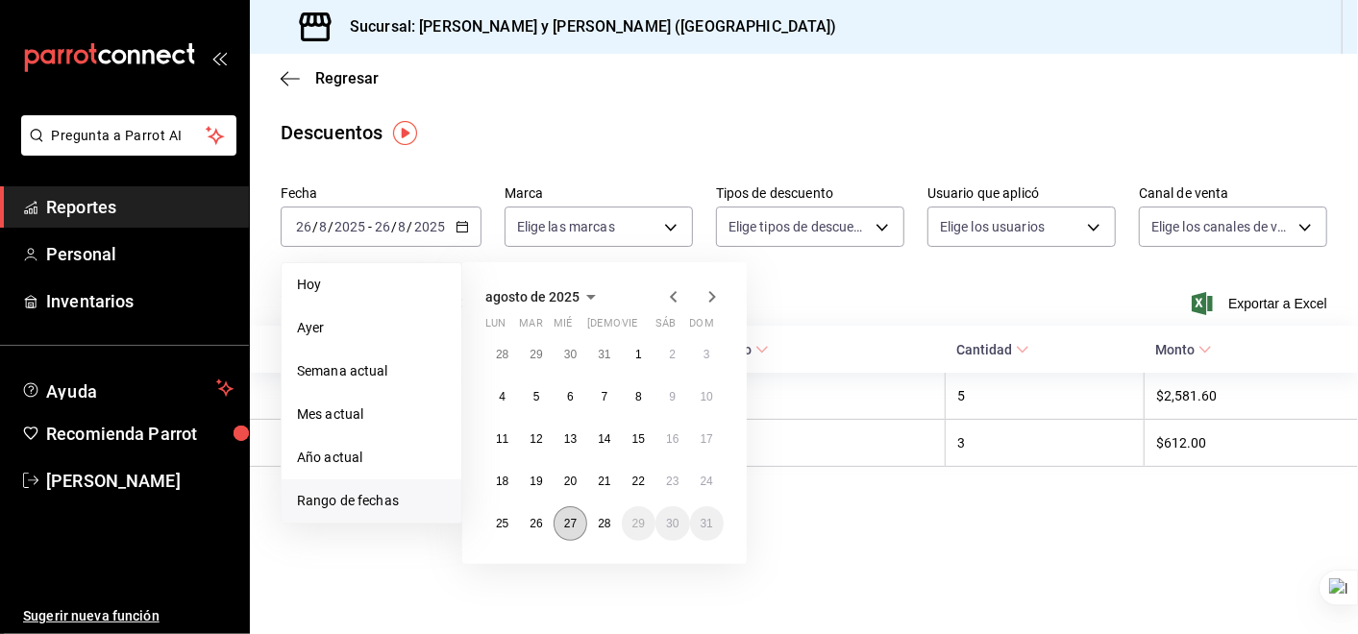
click at [566, 522] on abbr "27" at bounding box center [570, 523] width 12 height 13
